Goal: Task Accomplishment & Management: Use online tool/utility

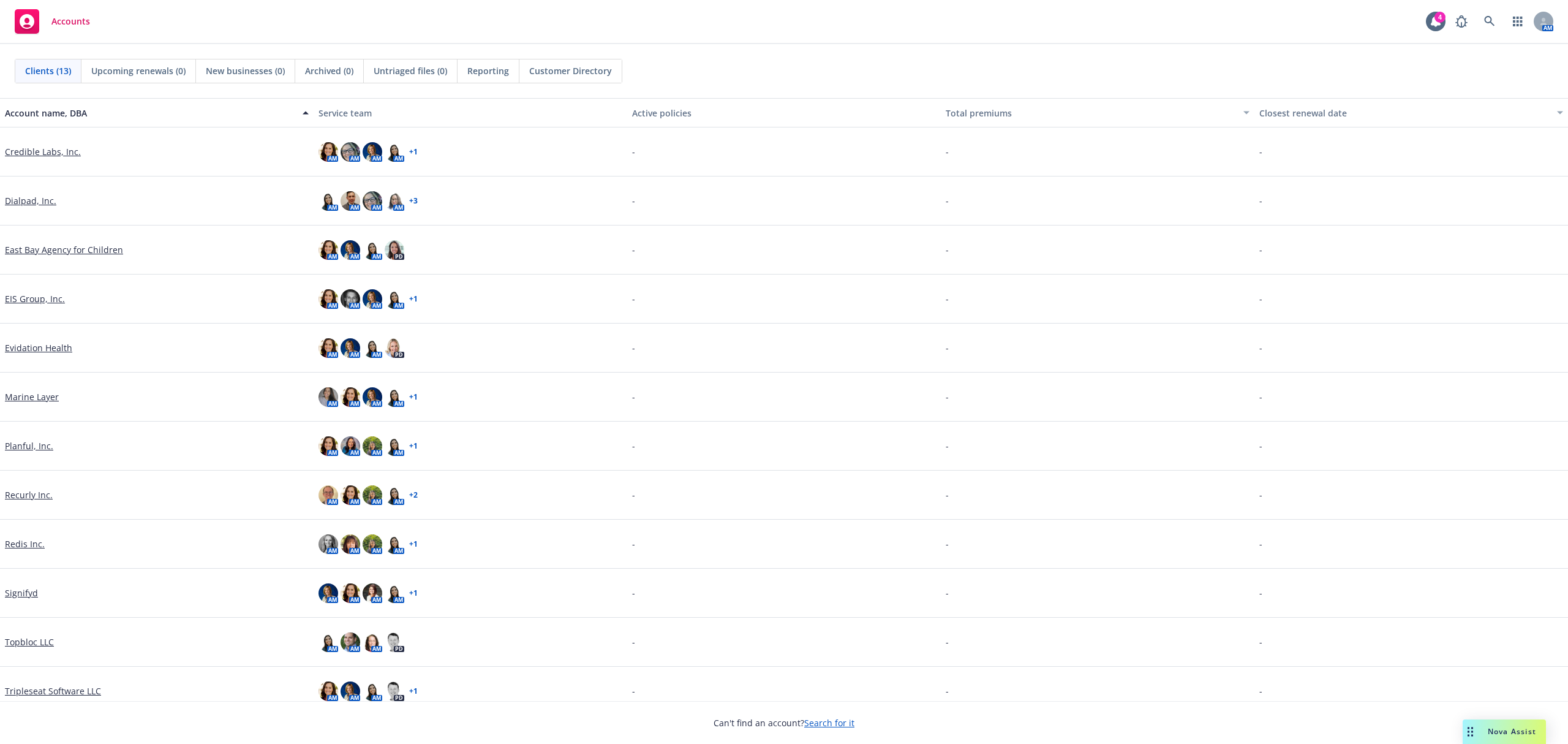
scroll to position [64, 0]
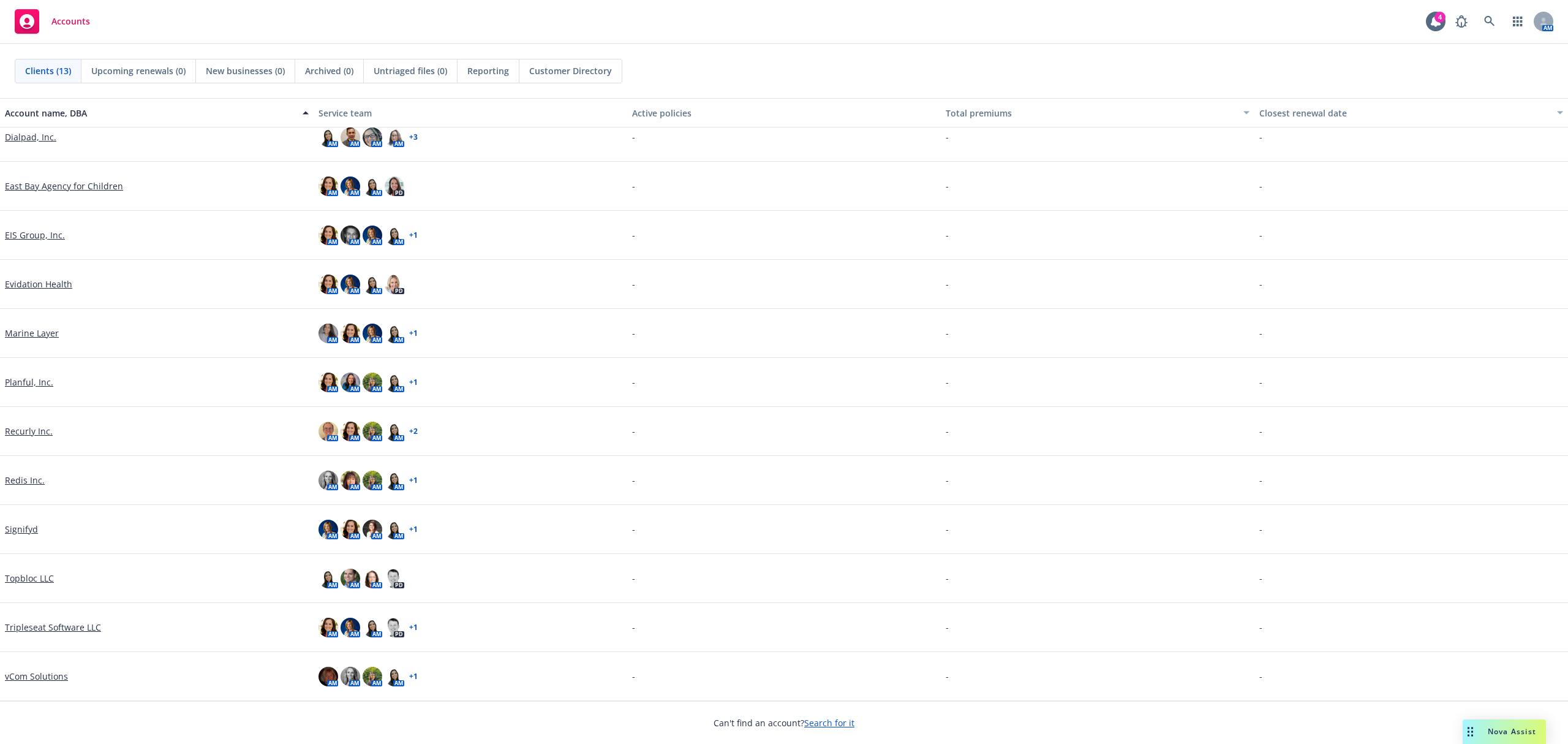
click at [31, 524] on link "Signifyd" at bounding box center [21, 529] width 33 height 13
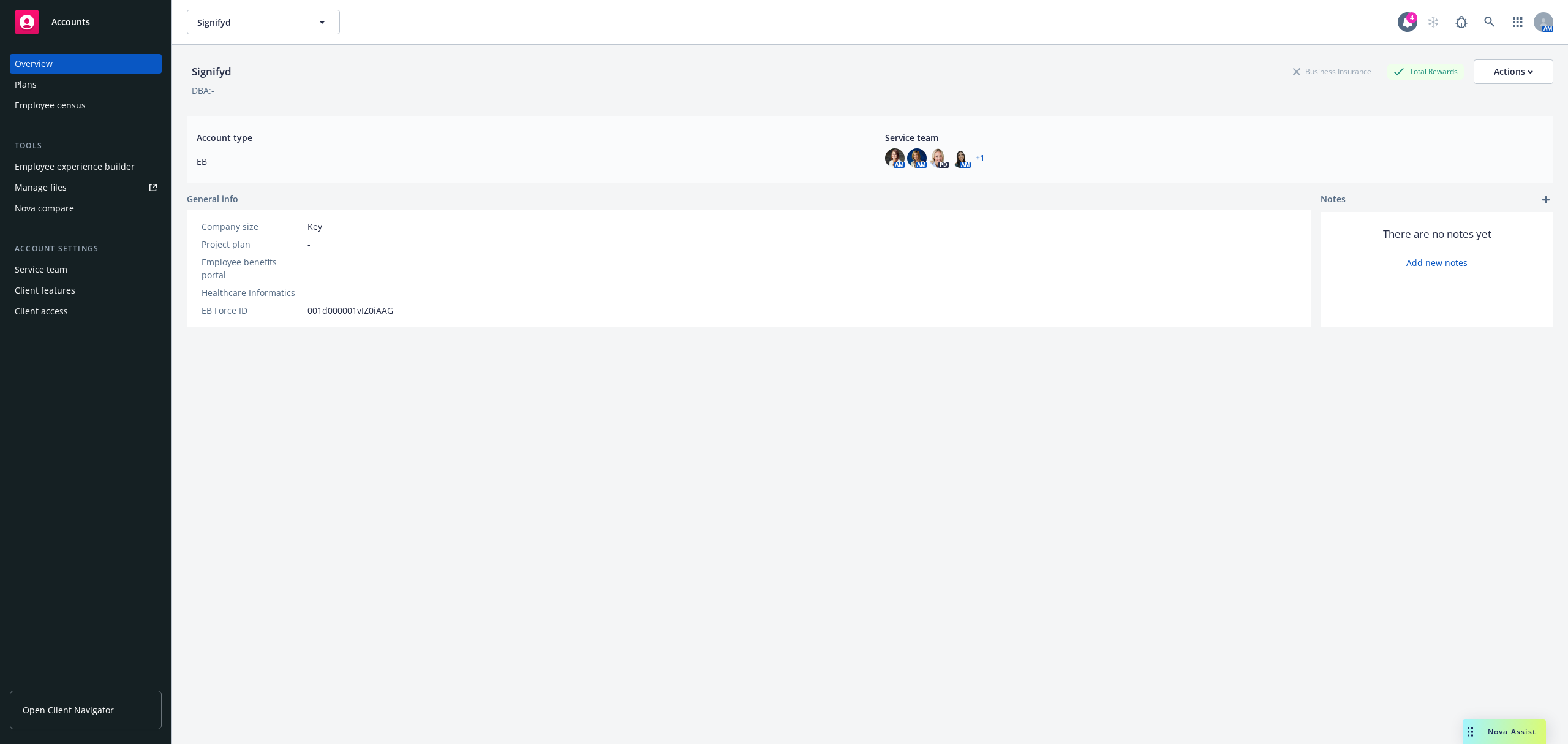
click at [80, 155] on div "Tools Employee experience builder Manage files Nova compare" at bounding box center [85, 179] width 152 height 79
click at [81, 165] on div "Employee experience builder" at bounding box center [75, 166] width 120 height 19
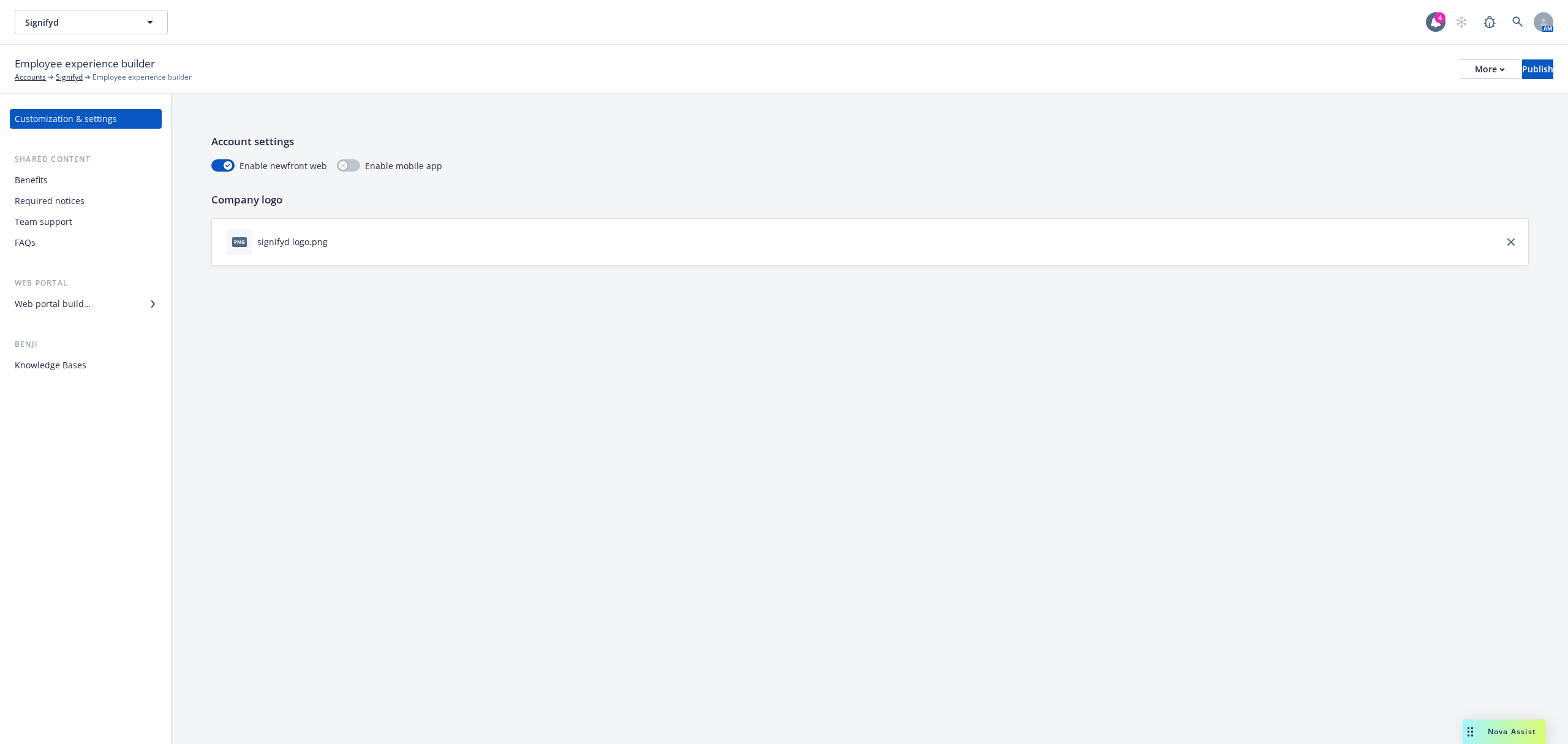
click at [116, 127] on div "Customization & settings" at bounding box center [86, 118] width 142 height 19
click at [72, 312] on div "Web portal builder" at bounding box center [53, 303] width 76 height 19
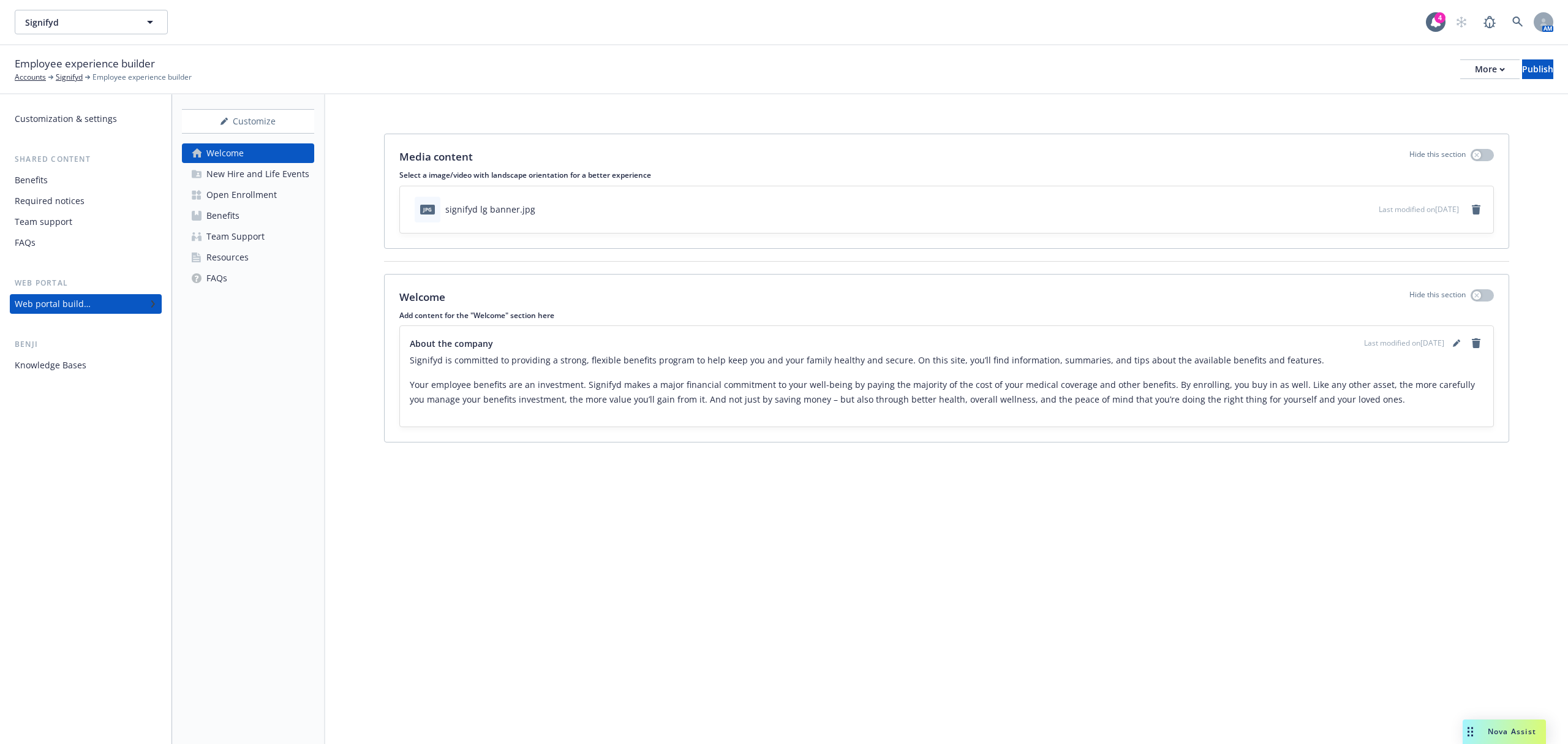
click at [235, 202] on div "Open Enrollment" at bounding box center [241, 194] width 70 height 19
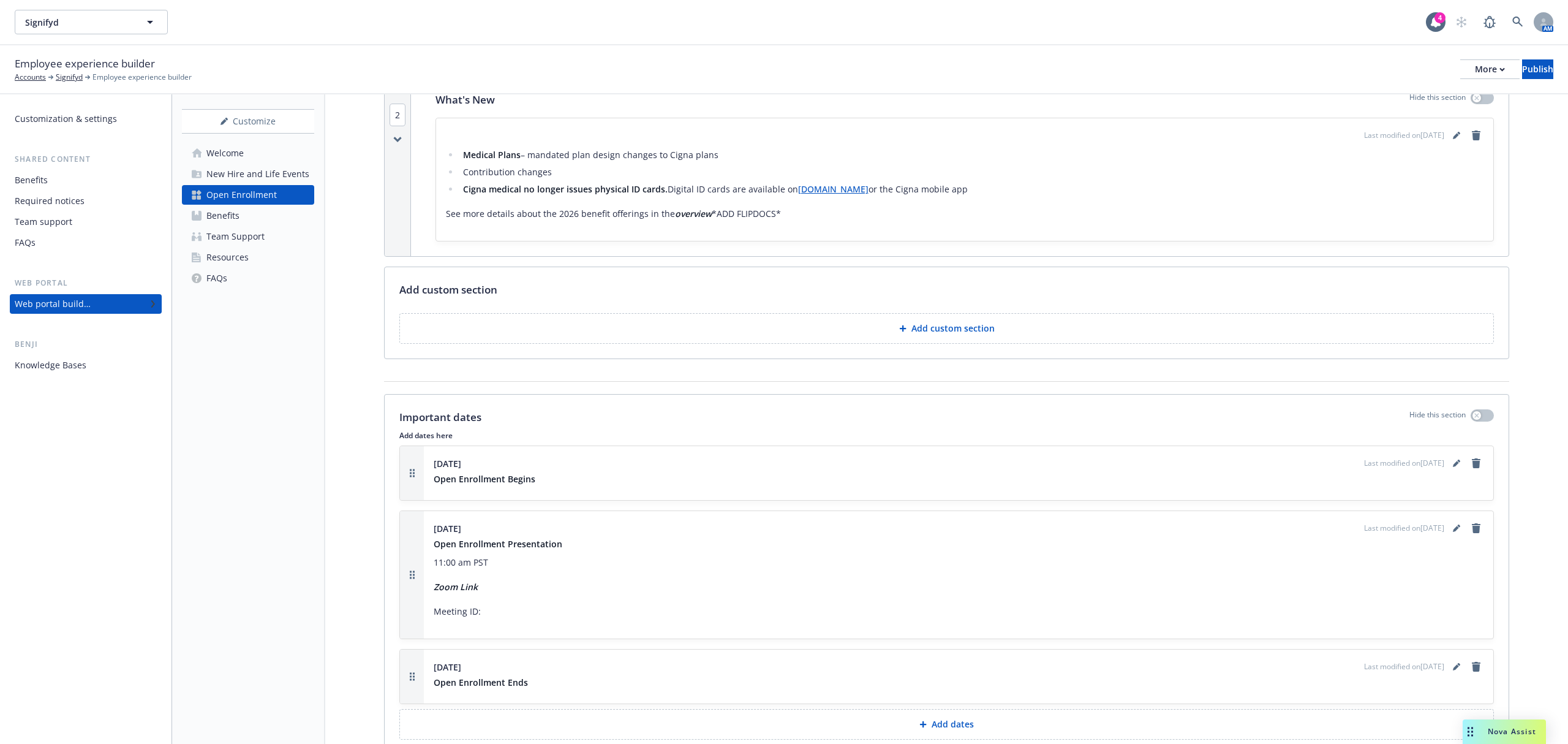
scroll to position [654, 0]
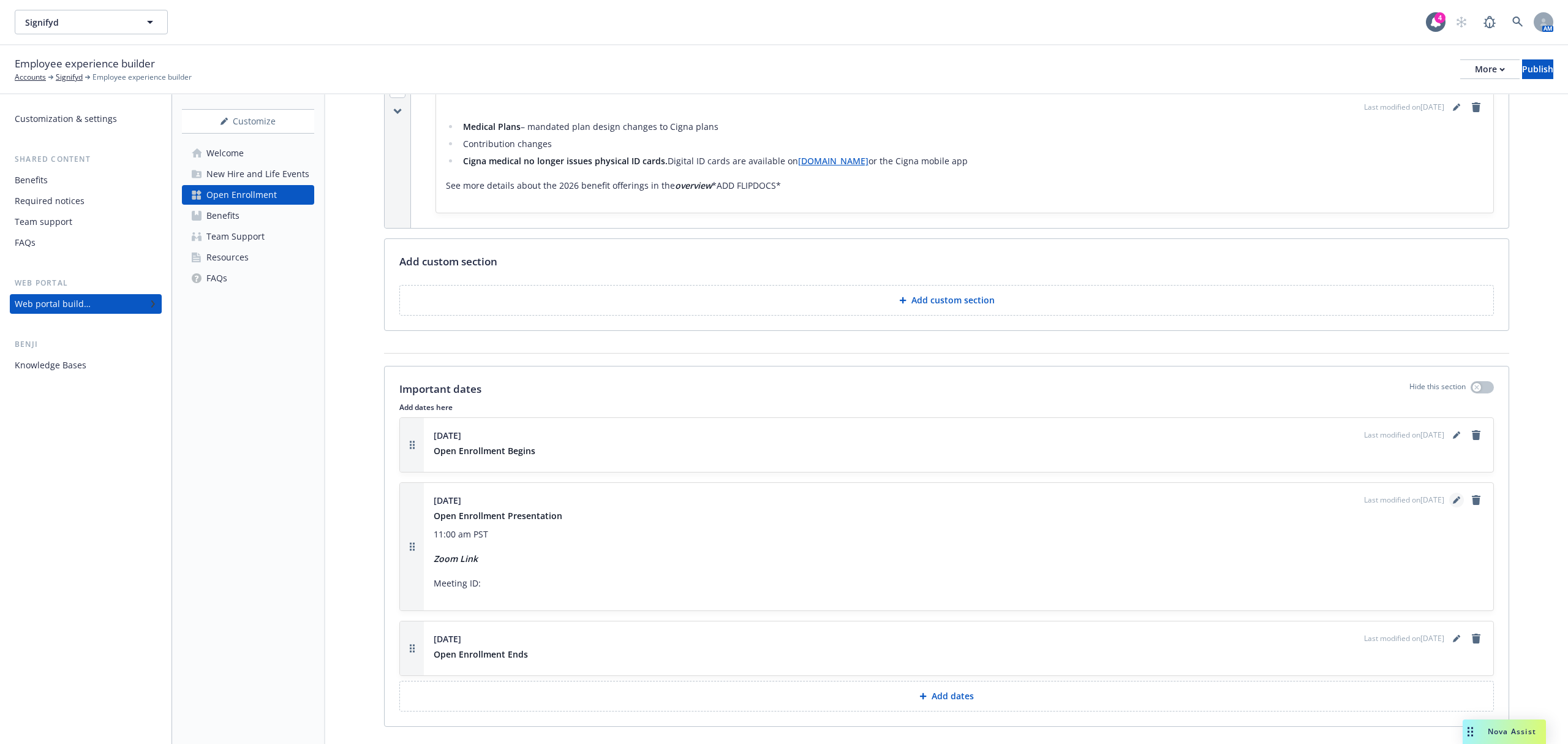
click at [1453, 504] on icon "editPencil" at bounding box center [1457, 499] width 8 height 8
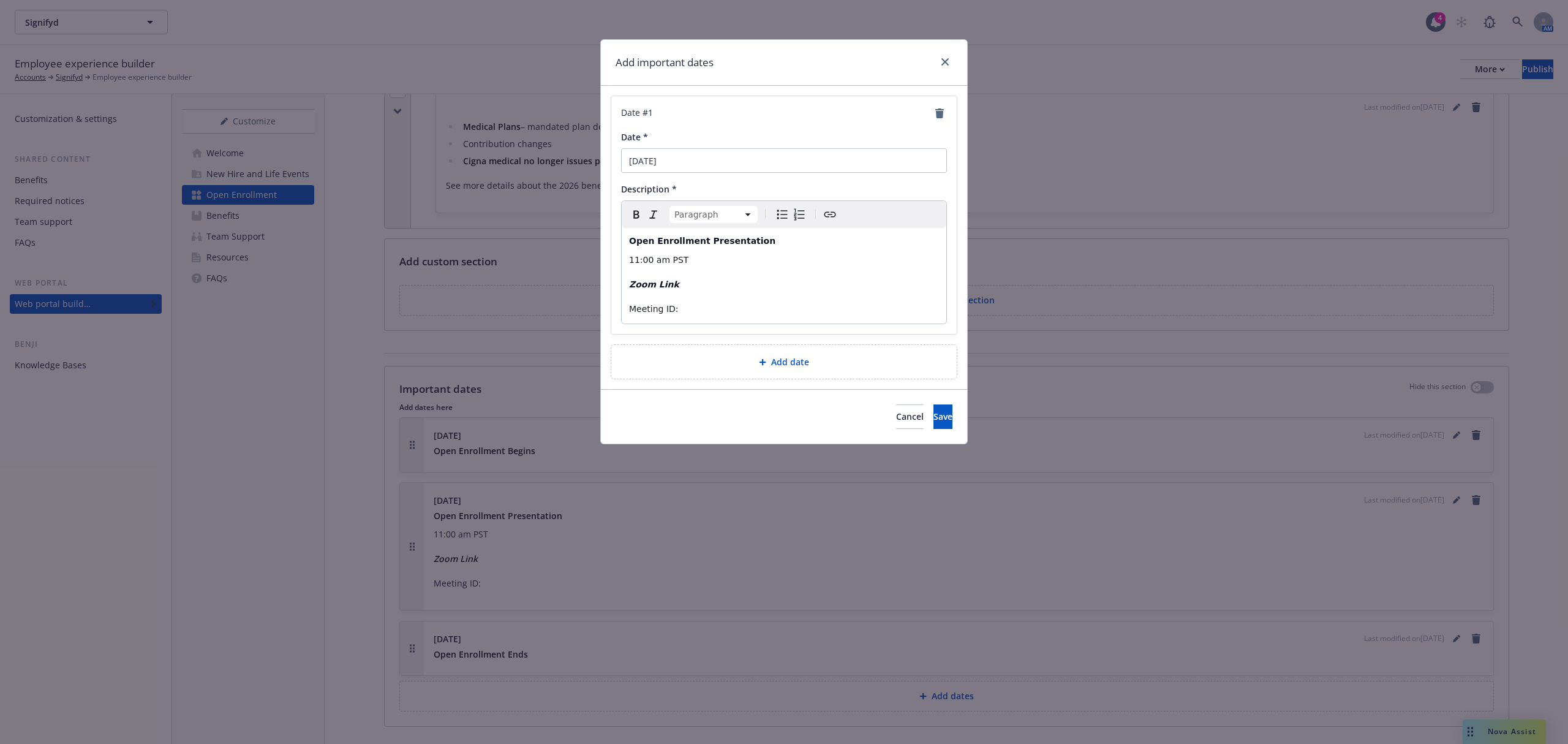
click at [699, 307] on p "Meeting ID:" at bounding box center [784, 309] width 310 height 15
click at [657, 289] on strong "Zoom Link" at bounding box center [654, 285] width 50 height 10
drag, startPoint x: 676, startPoint y: 284, endPoint x: 591, endPoint y: 284, distance: 85.0
click at [591, 284] on div "Add important dates Date # 1 Date * 10/27/2025 Description * Paragraph Paragrap…" at bounding box center [784, 372] width 1568 height 744
click at [833, 220] on icon "Create link" at bounding box center [830, 214] width 15 height 15
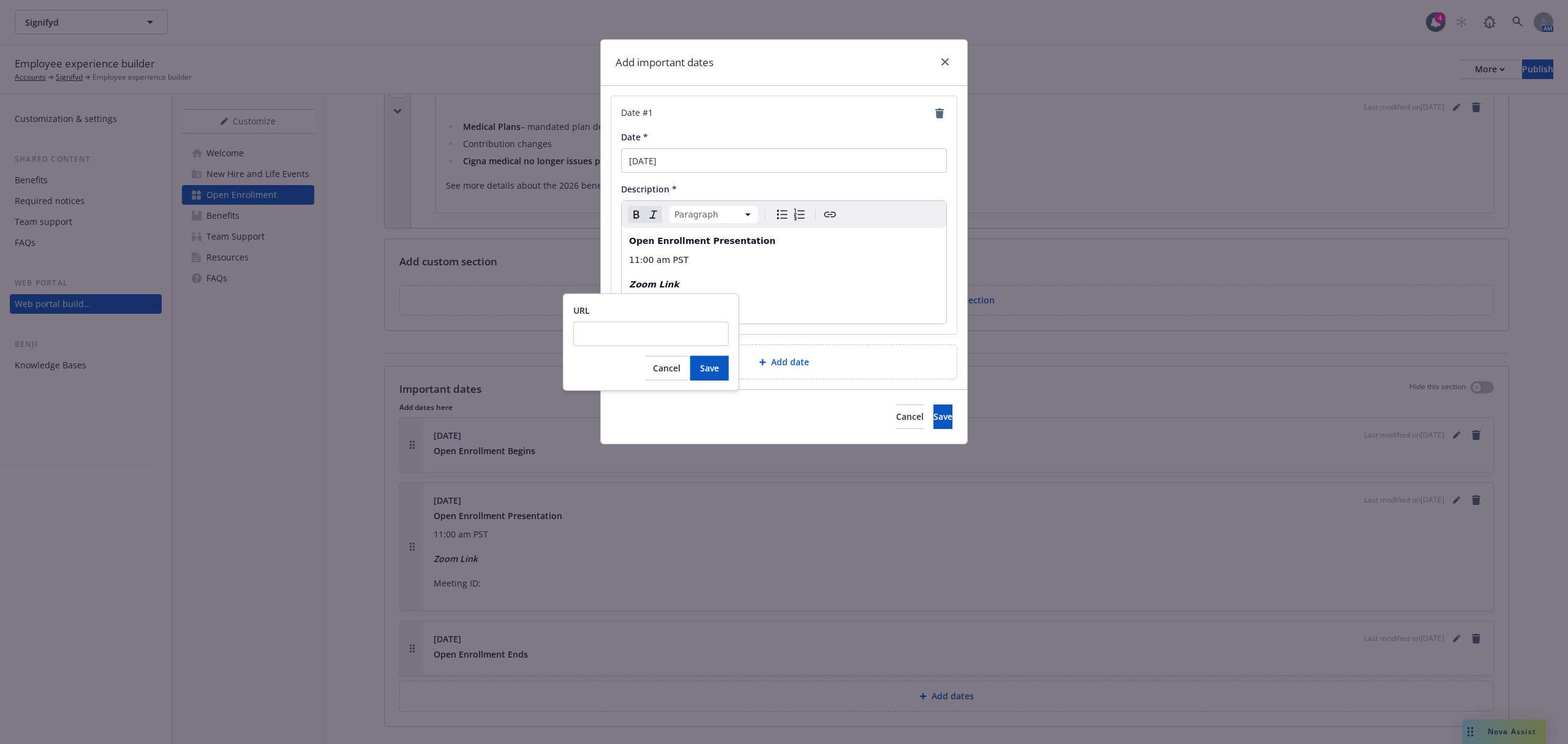
click at [631, 332] on input "URL" at bounding box center [652, 333] width 156 height 24
type input "https://signifyd.zoom.us/j/96397979479"
click at [720, 363] on button "Save" at bounding box center [709, 368] width 39 height 24
click at [699, 245] on span "Open Enrollment Presentation" at bounding box center [702, 241] width 147 height 10
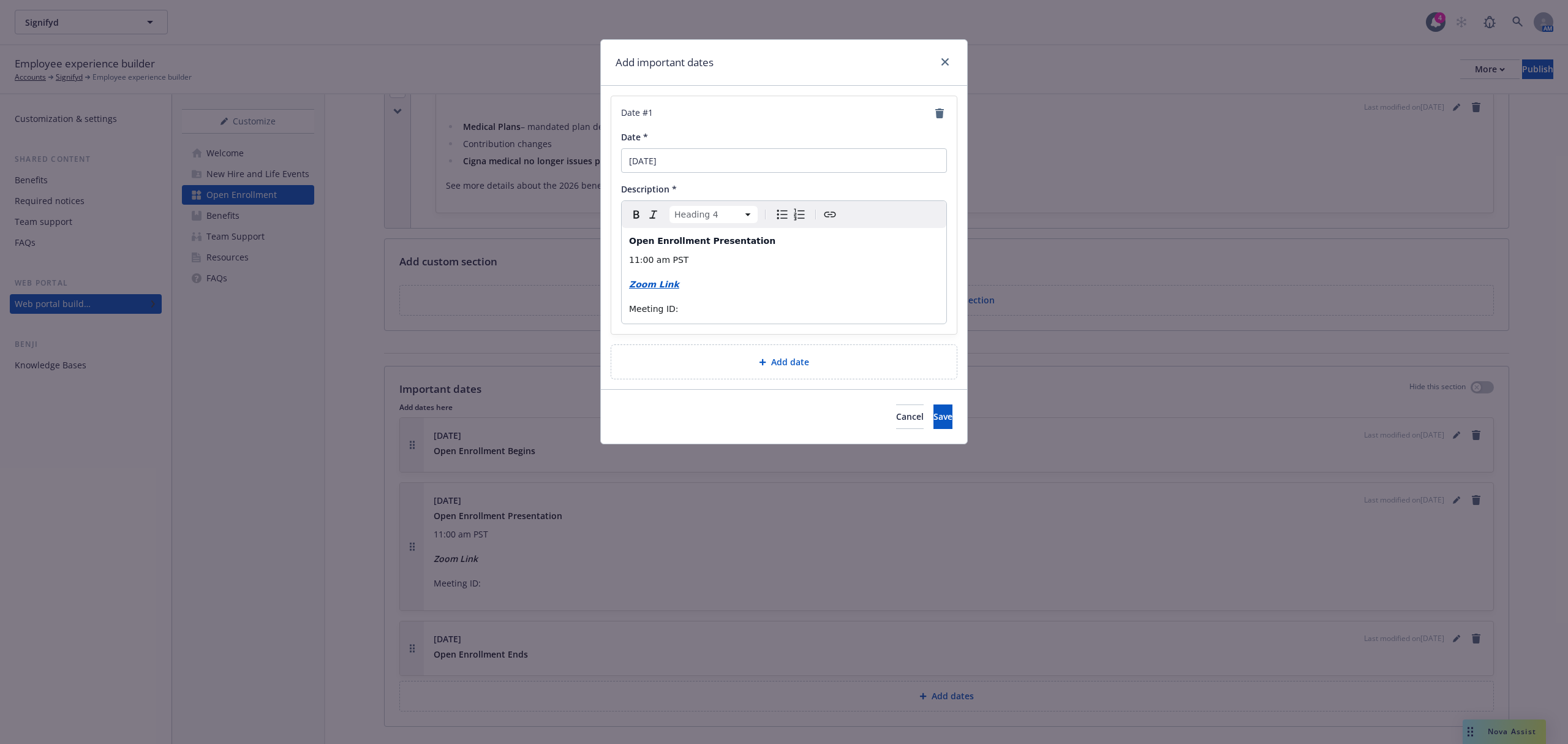
select select "paragraph"
click at [699, 263] on p "11:00 am PST" at bounding box center [784, 260] width 310 height 15
click at [692, 307] on p "Meeting ID:" at bounding box center [784, 309] width 310 height 15
click at [768, 305] on p "Meeting ID:" at bounding box center [784, 309] width 310 height 15
drag, startPoint x: 674, startPoint y: 305, endPoint x: 593, endPoint y: 309, distance: 81.1
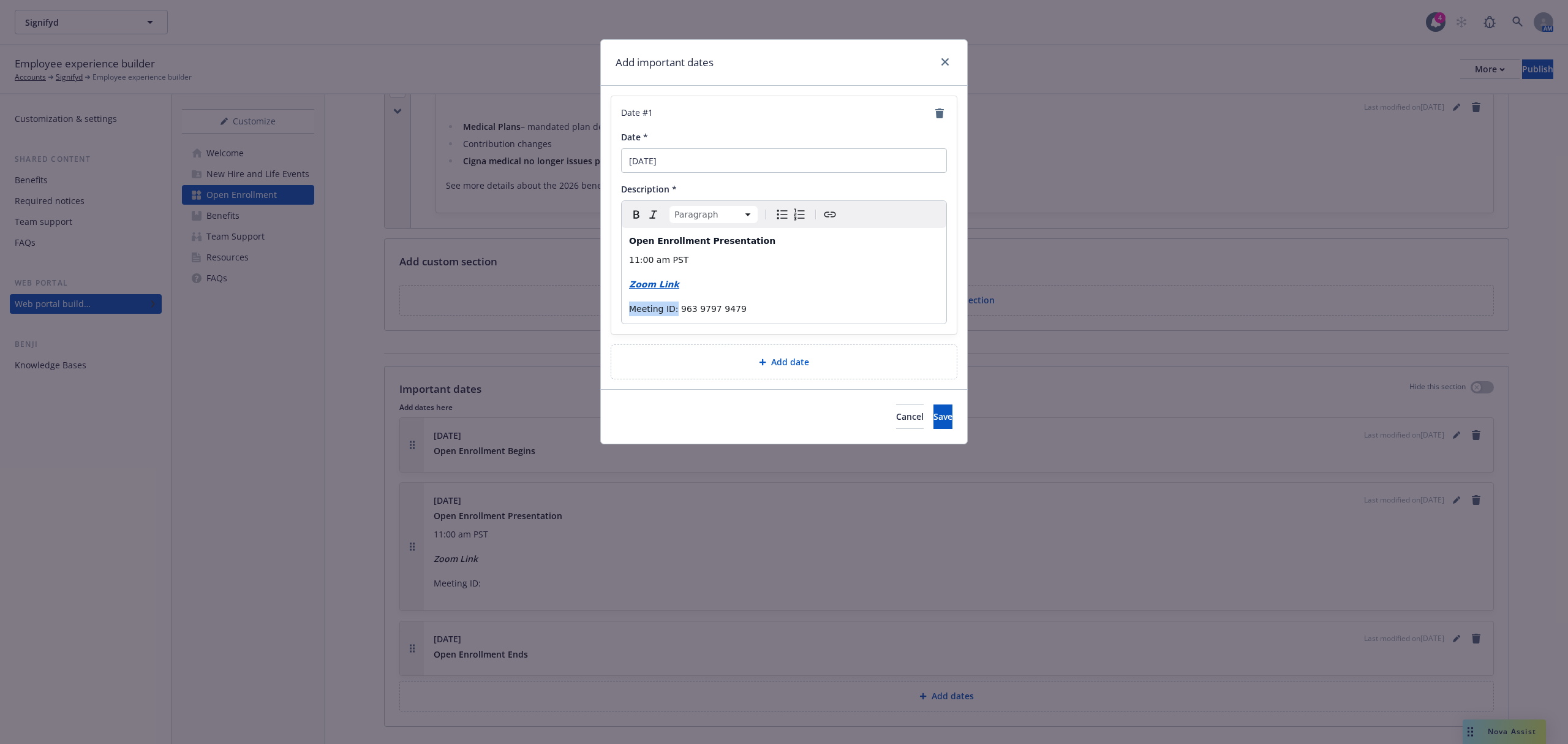
click at [593, 309] on div "Add important dates Date # 1 Date * 10/27/2025 Description * Paragraph Paragrap…" at bounding box center [784, 372] width 1568 height 744
click at [636, 211] on icon "Bold" at bounding box center [637, 214] width 15 height 15
click at [833, 309] on p "Meeting ID: 963 9797 9479" at bounding box center [784, 309] width 310 height 15
drag, startPoint x: 775, startPoint y: 241, endPoint x: 628, endPoint y: 240, distance: 147.0
click at [628, 240] on div "Open Enrollment Presentation 11:00 am PST Zoom Link Meeting ID: 963 9797 9479" at bounding box center [784, 276] width 325 height 96
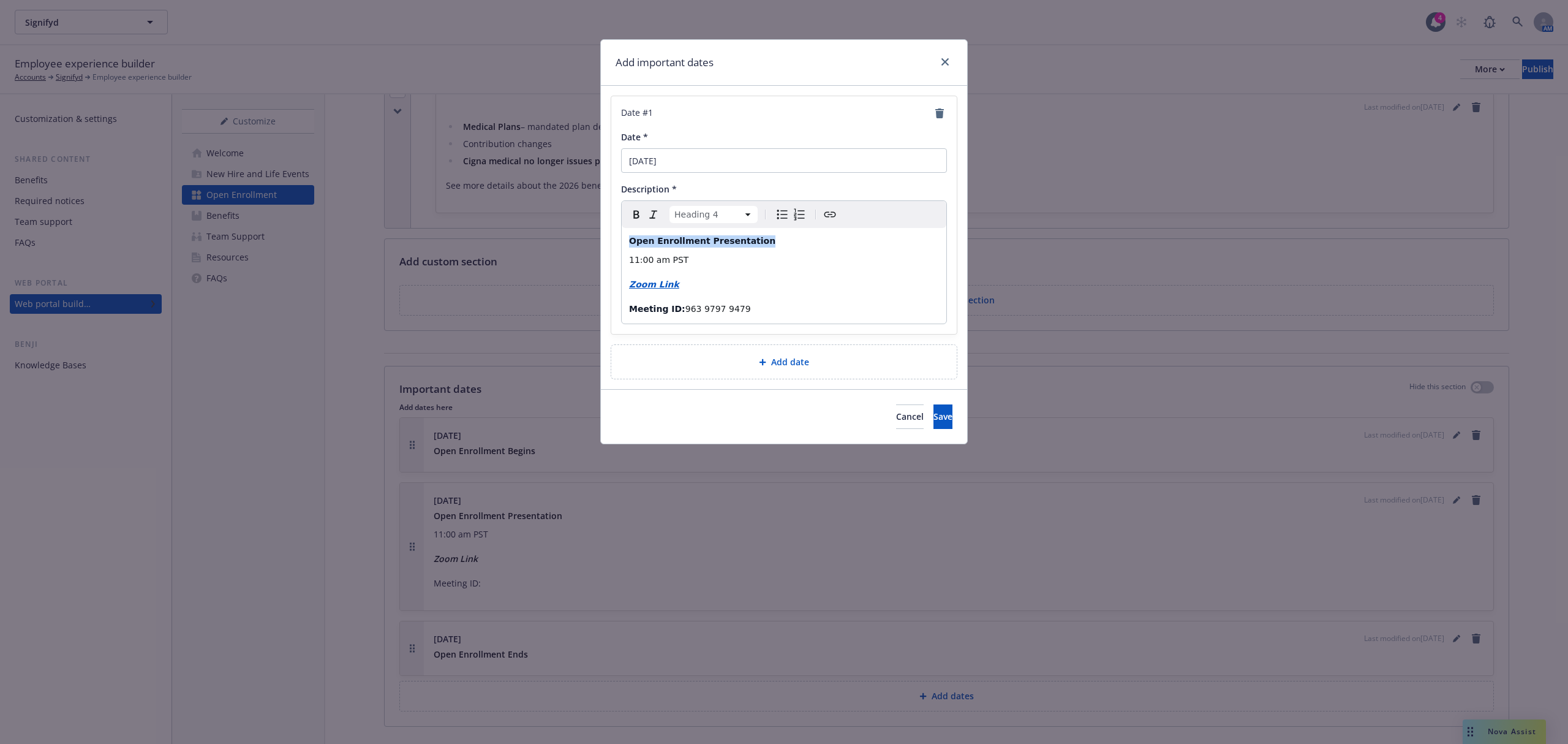
click at [636, 215] on icon "Bold" at bounding box center [636, 215] width 6 height 8
click at [694, 239] on strong "Open Enrollment Presentation" at bounding box center [702, 241] width 147 height 10
select select "paragraph"
click at [691, 253] on p "11:00 am PST" at bounding box center [784, 260] width 310 height 15
click at [937, 422] on button "Save" at bounding box center [943, 416] width 19 height 24
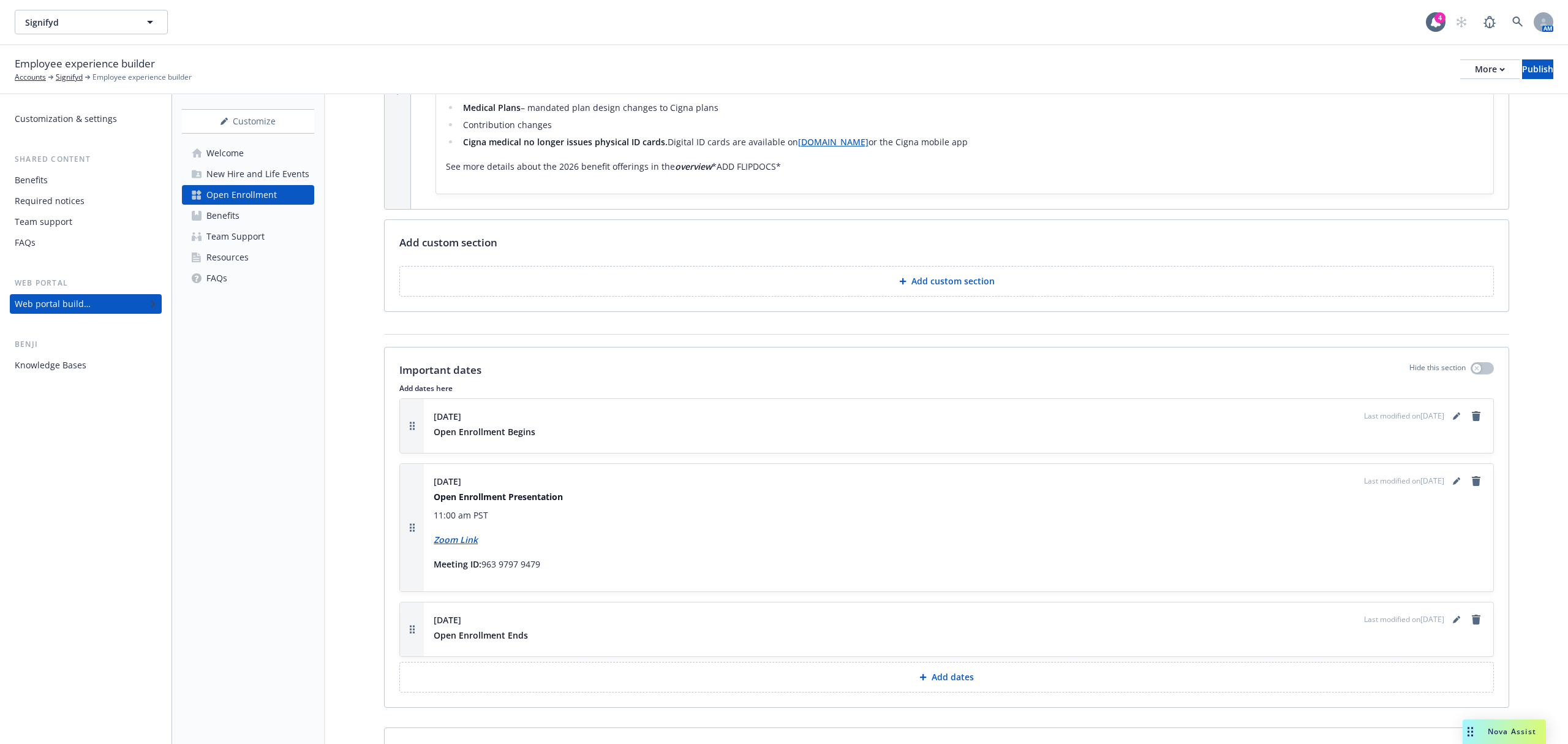
scroll to position [346, 0]
